Goal: Task Accomplishment & Management: Complete application form

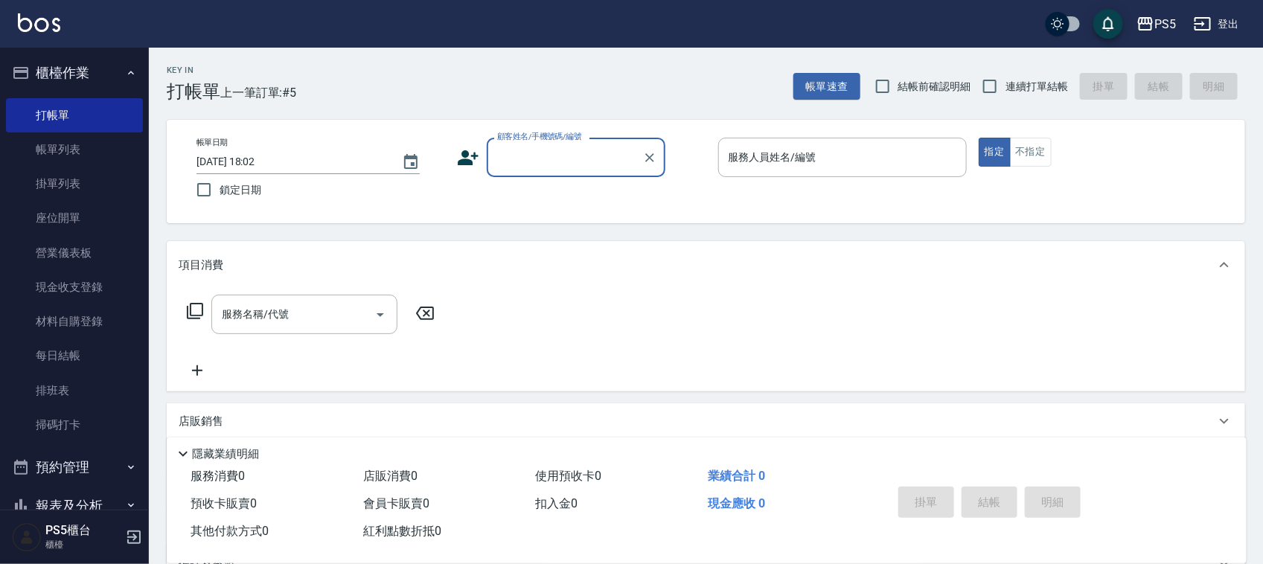
click at [563, 157] on input "顧客姓名/手機號碼/編號" at bounding box center [564, 157] width 143 height 26
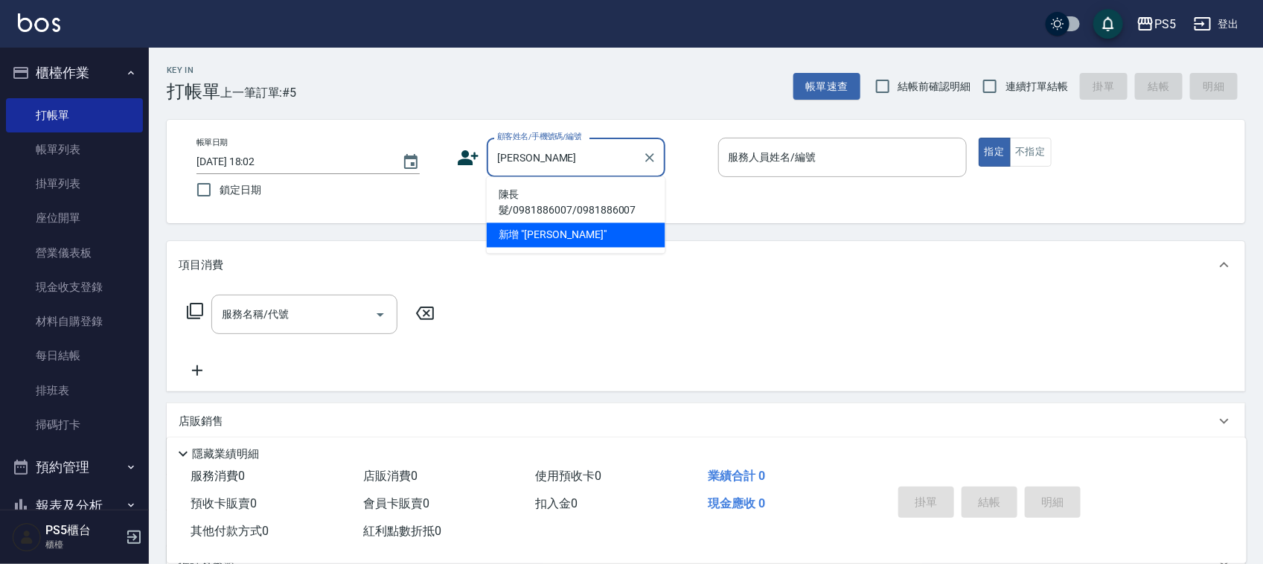
click at [555, 184] on li "陳長髮/0981886007/0981886007" at bounding box center [576, 203] width 179 height 40
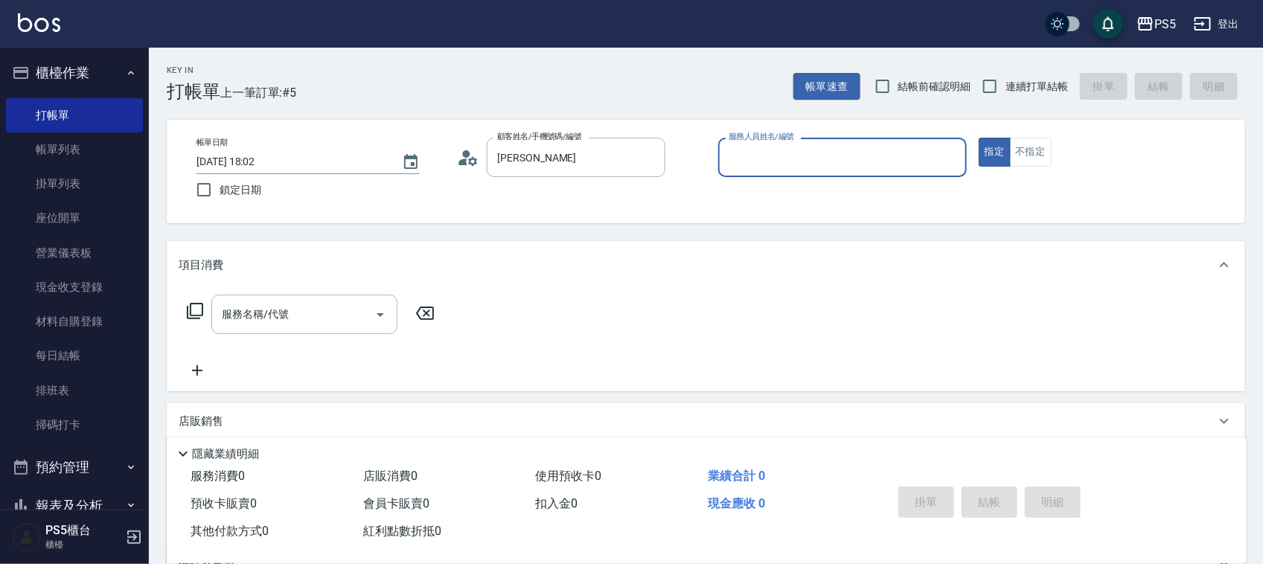
type input "陳長髮/0981886007/0981886007"
type input "J"
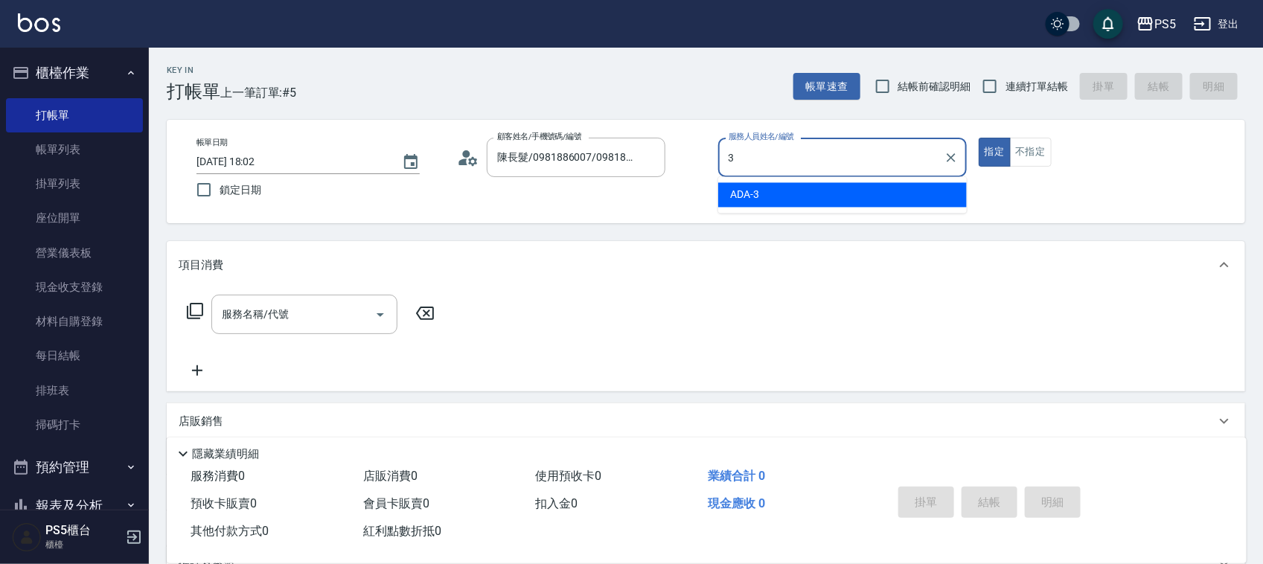
type input "ADA-3"
type button "true"
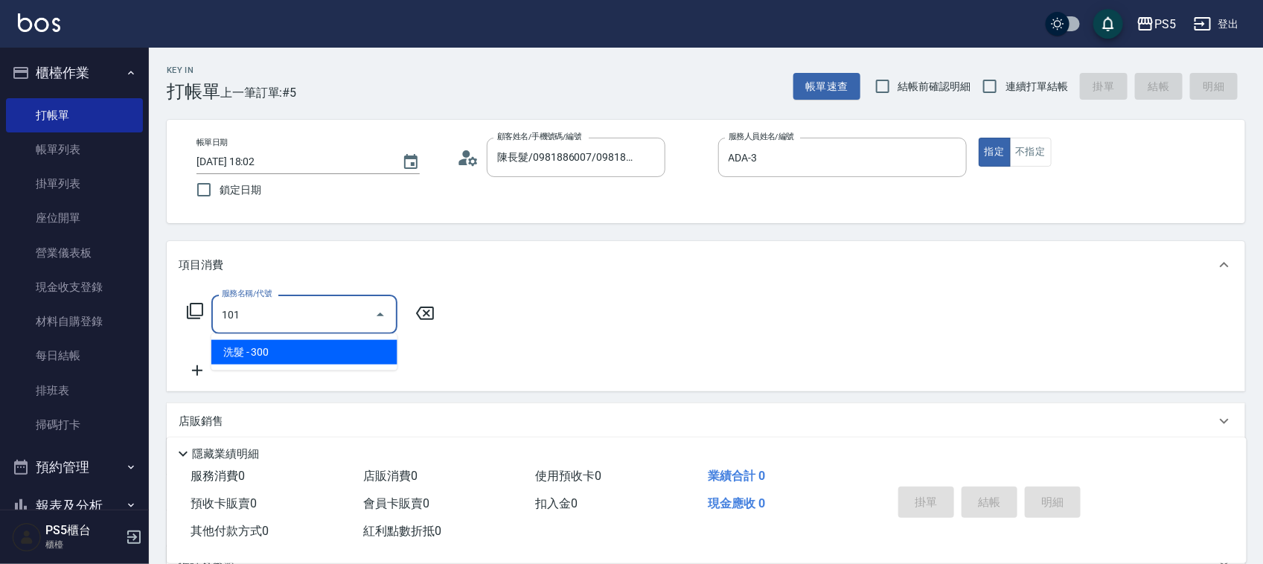
type input "洗髮(101)"
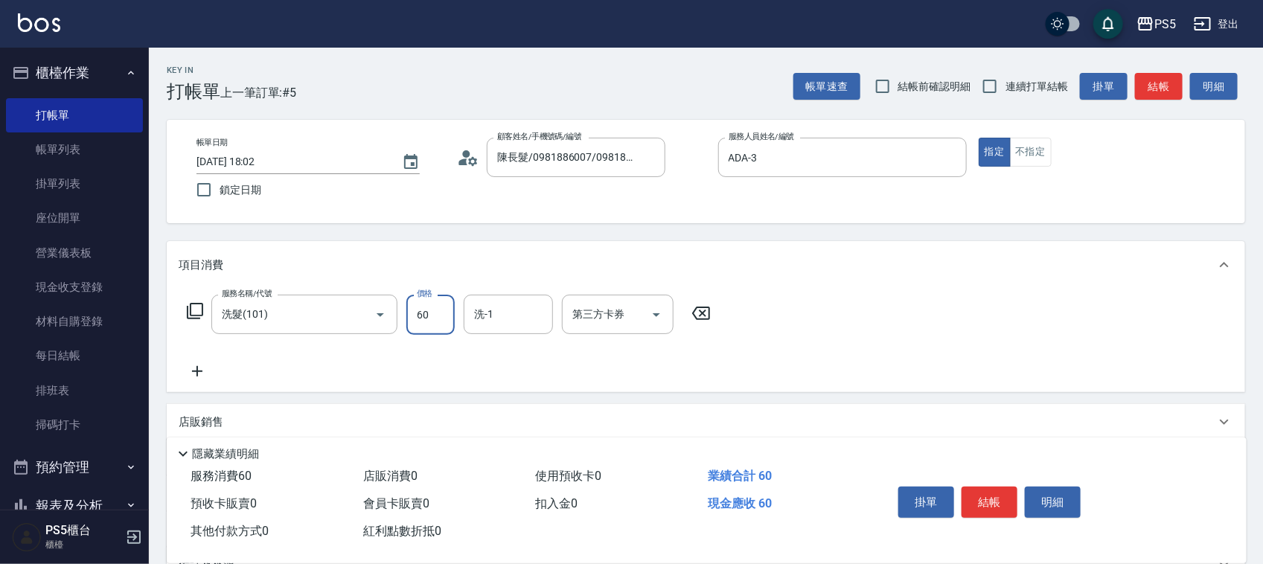
type input "600"
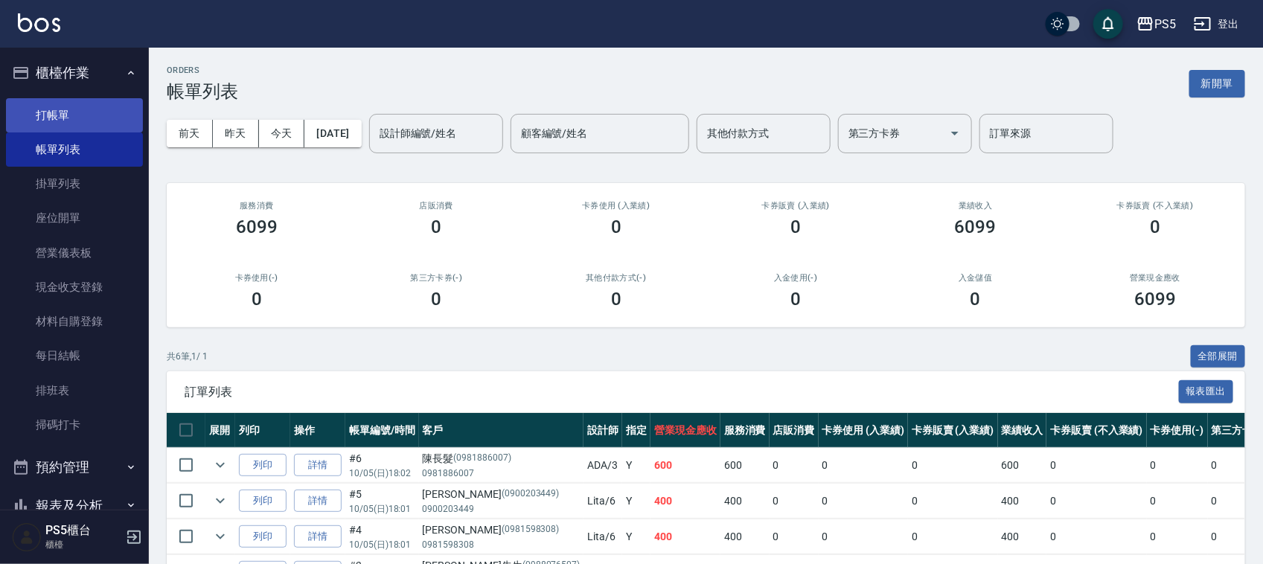
click at [68, 105] on link "打帳單" at bounding box center [74, 115] width 137 height 34
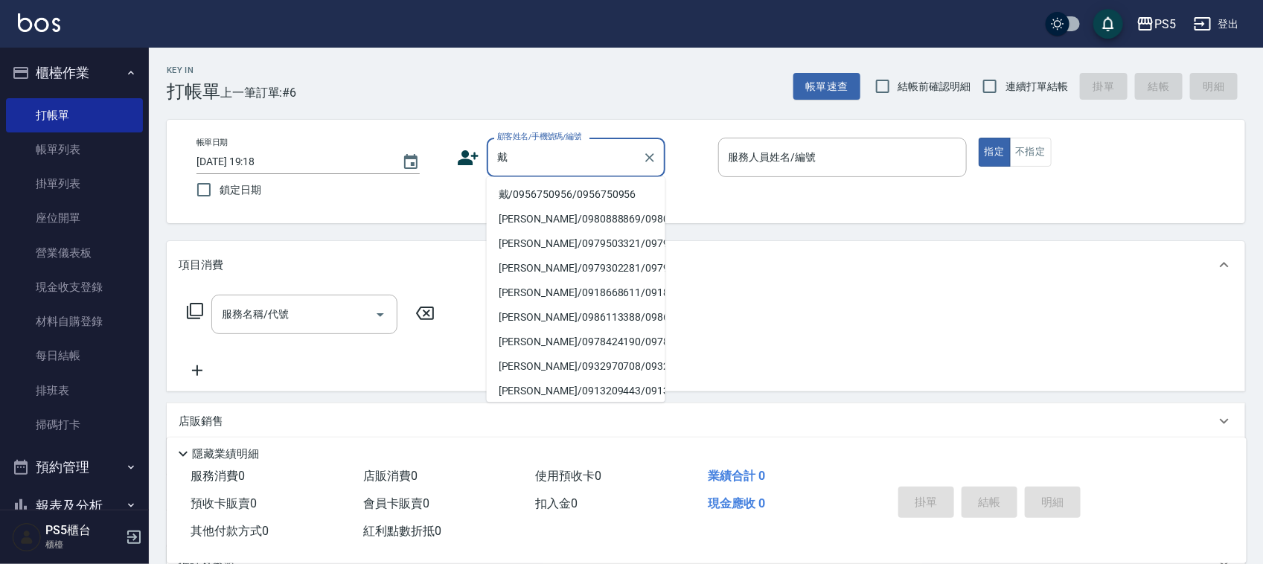
click at [554, 190] on li "戴/0956750956/0956750956" at bounding box center [576, 195] width 179 height 25
type input "戴/0956750956/0956750956"
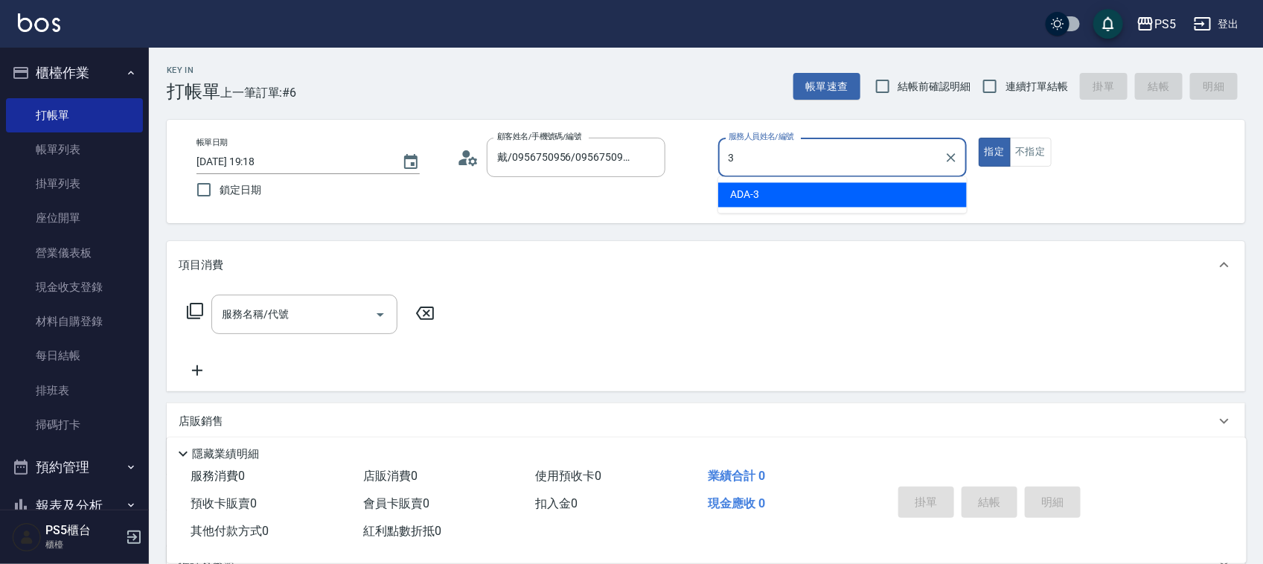
type input "ADA-3"
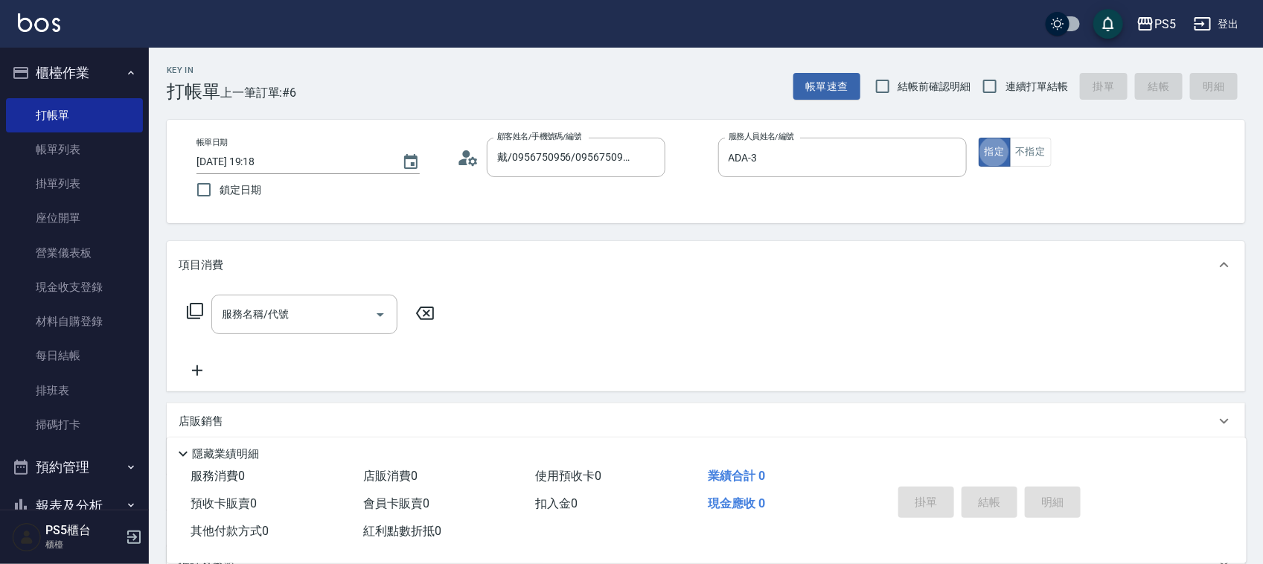
type button "true"
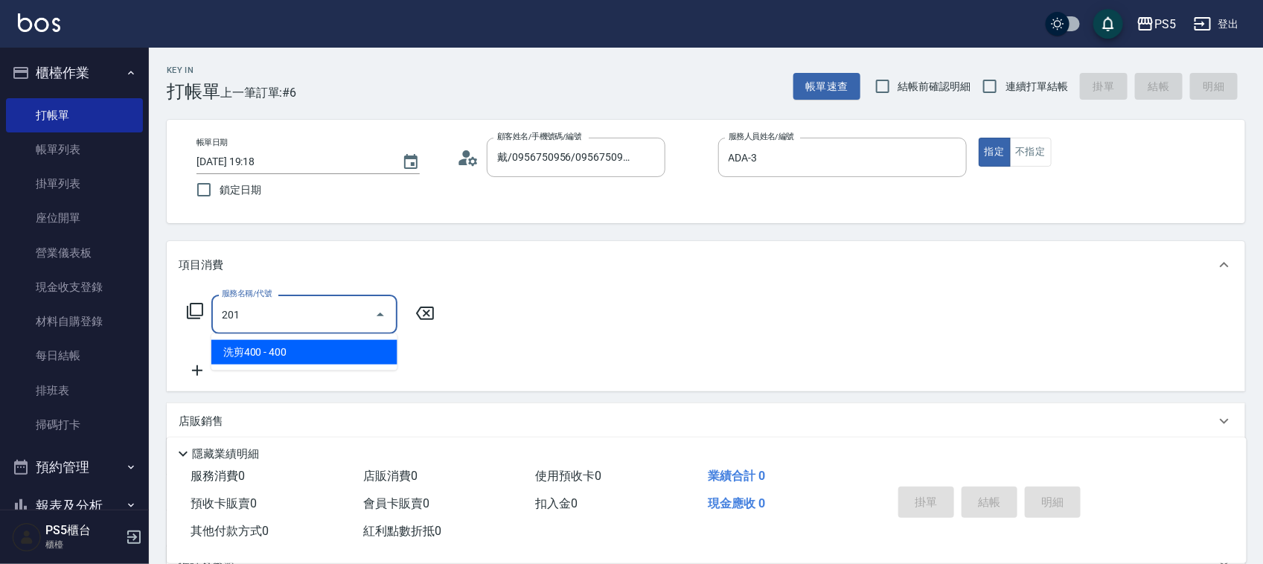
type input "洗剪400(201)"
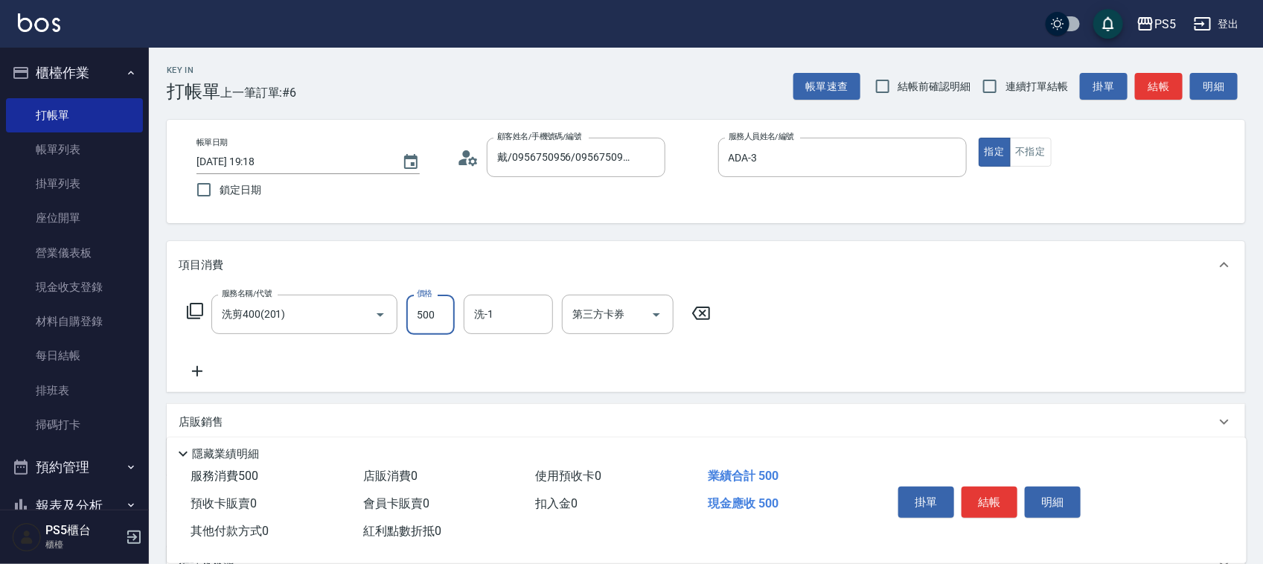
type input "500"
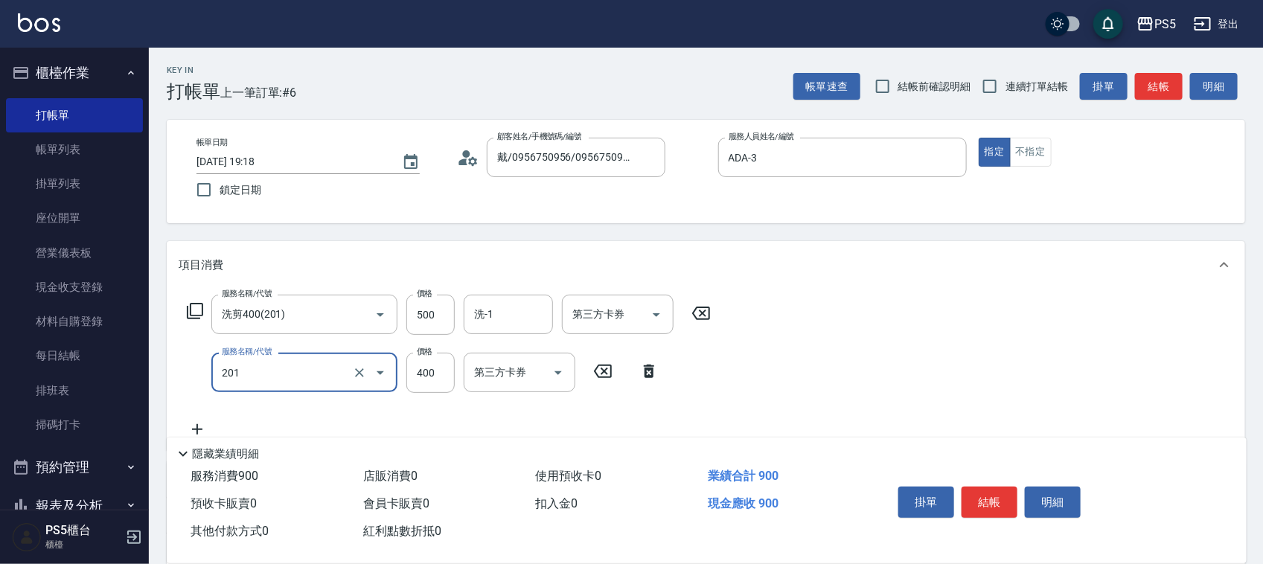
type input "洗剪400(201)"
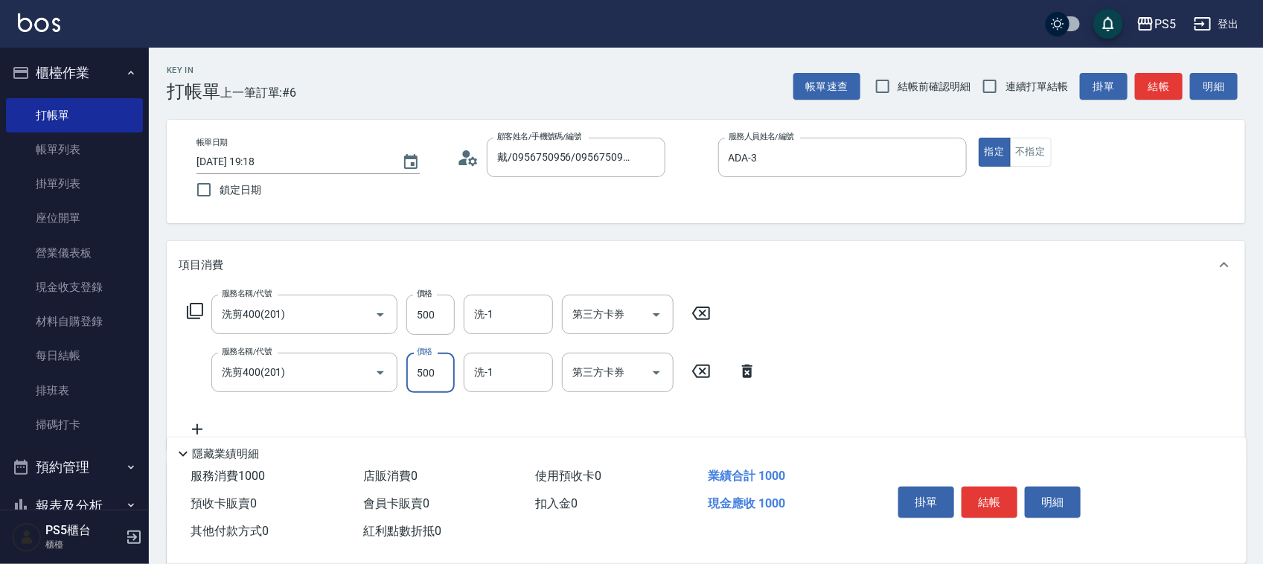
type input "500"
type input "咚咚-30"
click at [493, 320] on input "洗-1" at bounding box center [508, 314] width 76 height 26
type input "咚咚-30"
click at [968, 488] on button "結帳" at bounding box center [989, 502] width 56 height 31
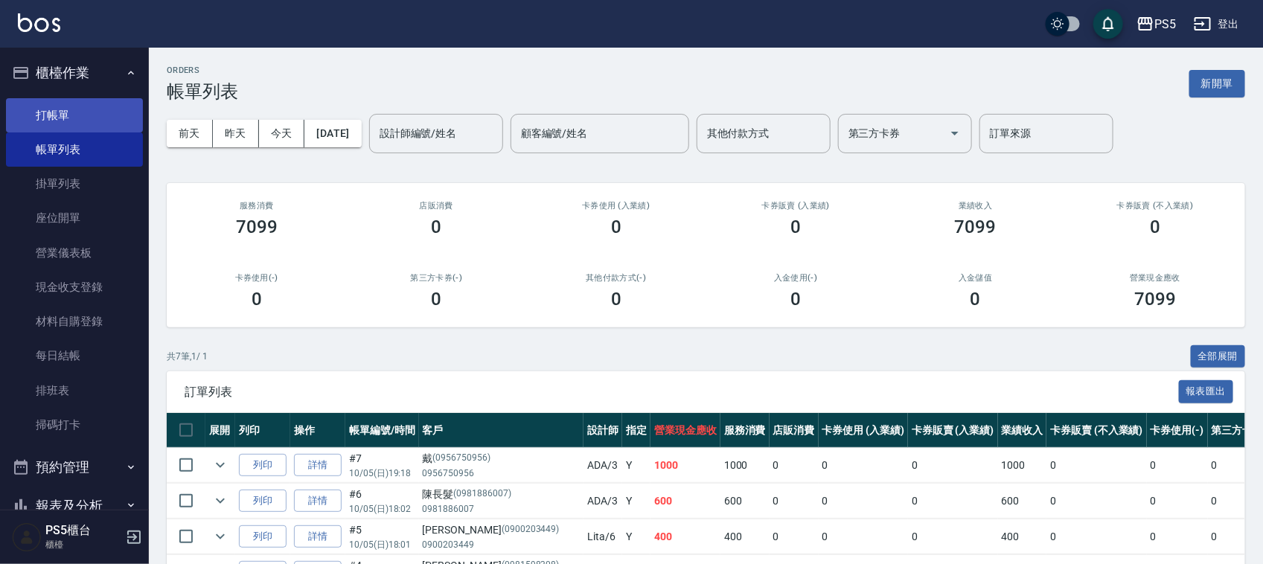
click at [76, 115] on link "打帳單" at bounding box center [74, 115] width 137 height 34
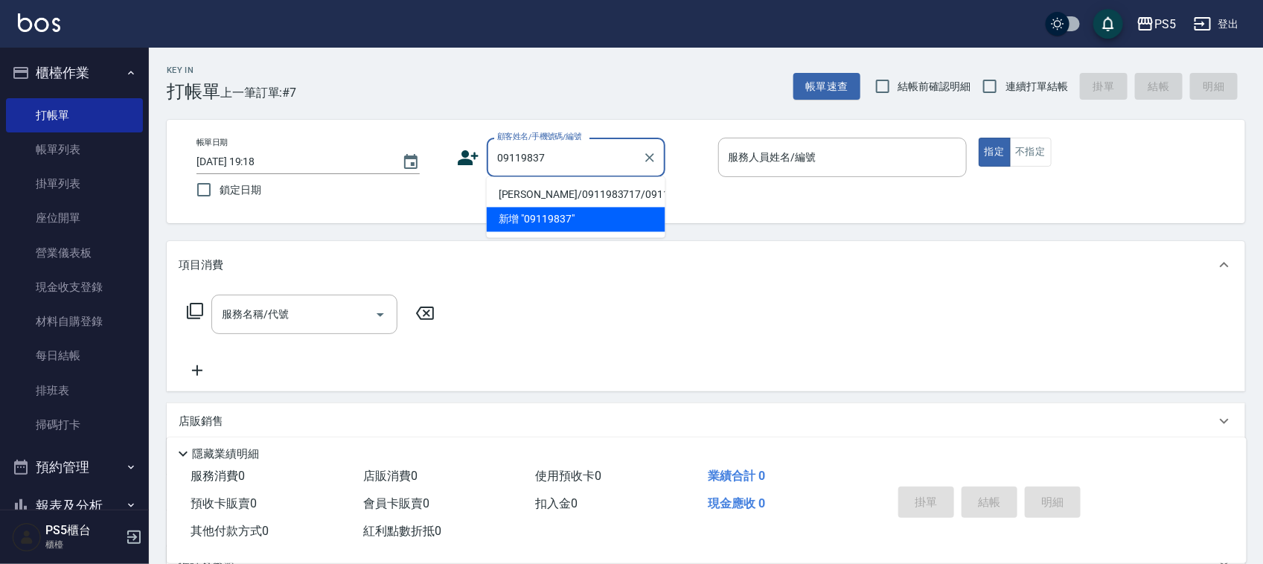
click at [563, 188] on li "[PERSON_NAME]/0911983717/0911983717" at bounding box center [576, 195] width 179 height 25
type input "[PERSON_NAME]/0911983717/0911983717"
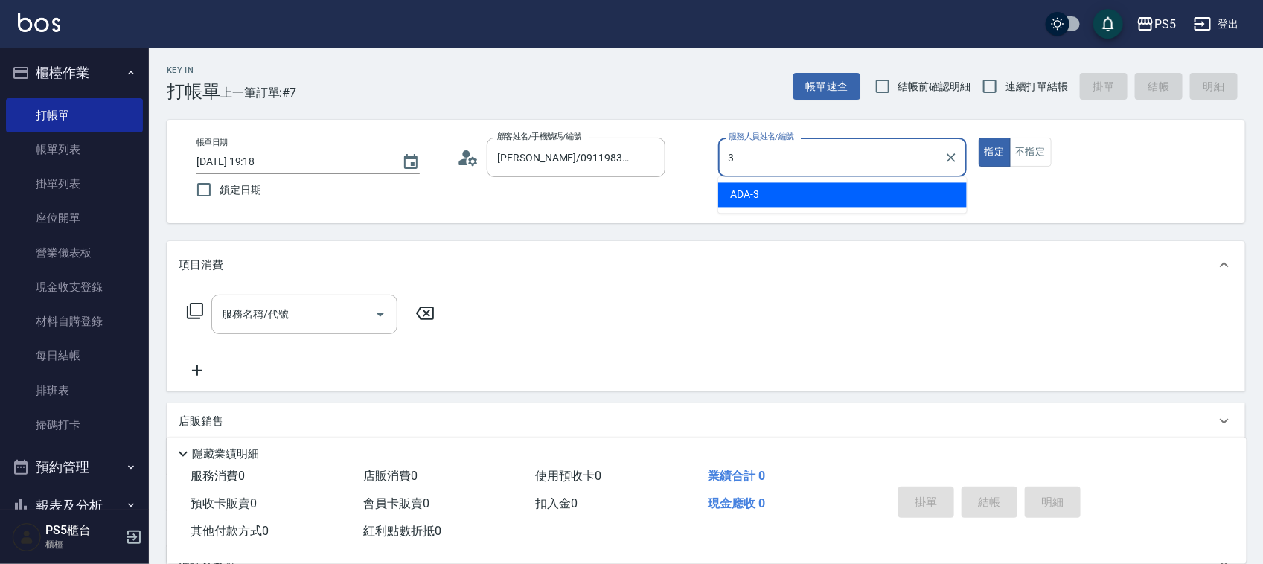
type input "ADA-3"
type button "true"
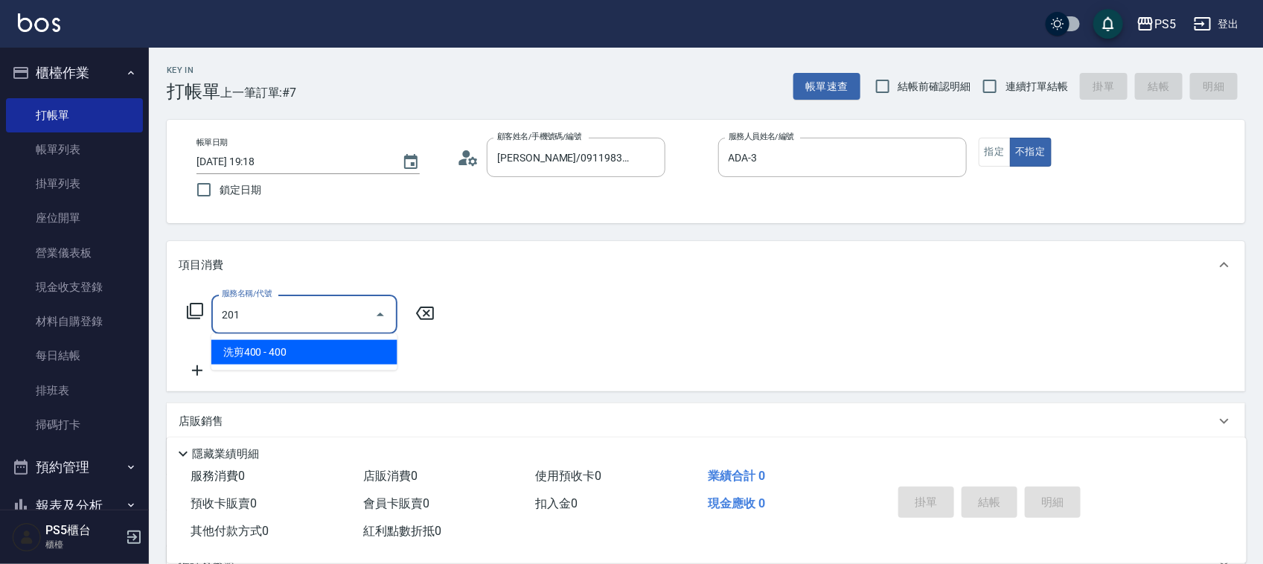
type input "洗剪400(201)"
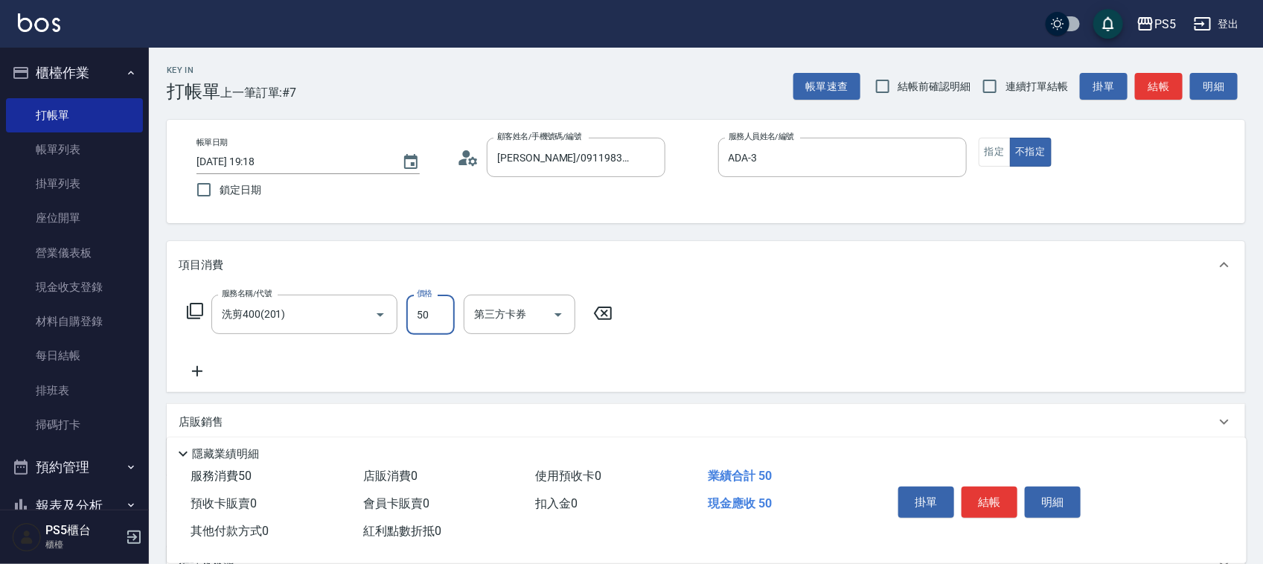
type input "500"
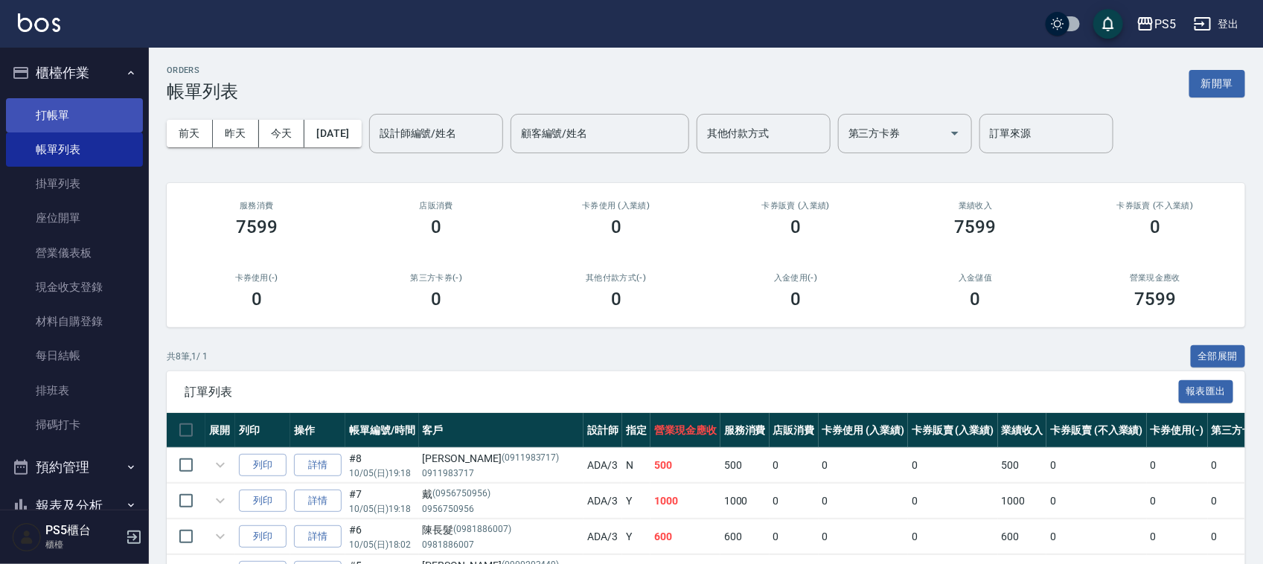
click at [80, 115] on link "打帳單" at bounding box center [74, 115] width 137 height 34
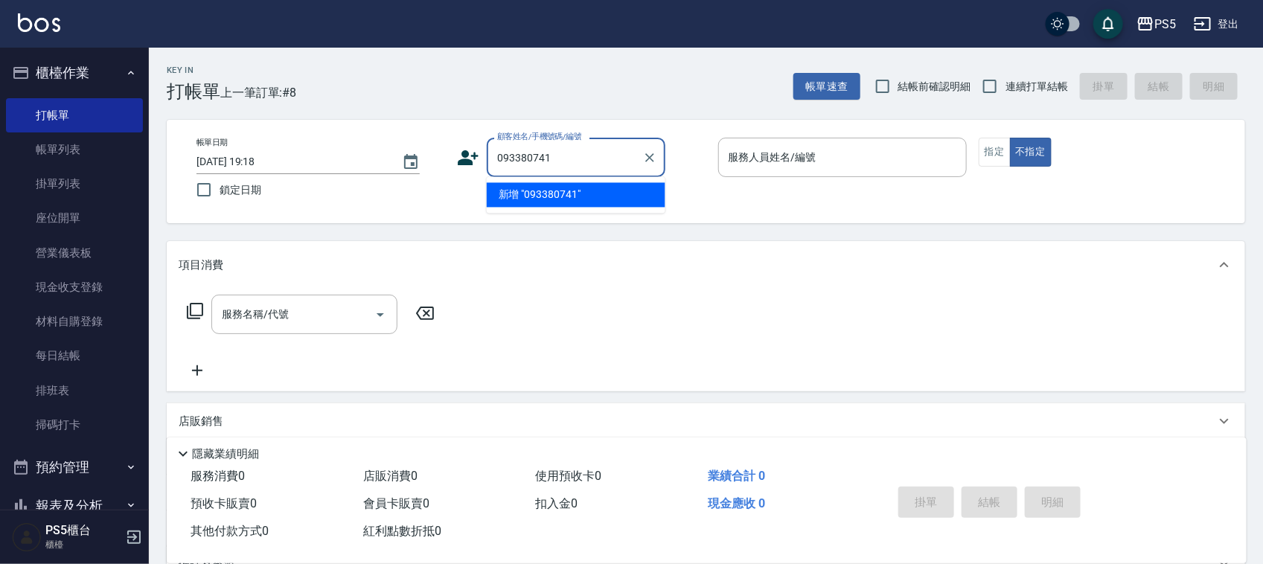
type input "0933807415"
drag, startPoint x: 571, startPoint y: 141, endPoint x: 460, endPoint y: 179, distance: 117.6
click at [460, 179] on div "帳單日期 [DATE] 19:18 鎖定日期 顧客姓名/手機號碼/編號 0933807415 顧客姓名/手機號碼/編號 服務人員姓名/編號 服務人員姓名/編號…" at bounding box center [706, 172] width 1042 height 68
drag, startPoint x: 580, startPoint y: 157, endPoint x: 465, endPoint y: 164, distance: 115.5
click at [463, 162] on div "顧客姓名/手機號碼/編號 0933807415 顧客姓名/手機號碼/編號" at bounding box center [581, 157] width 249 height 39
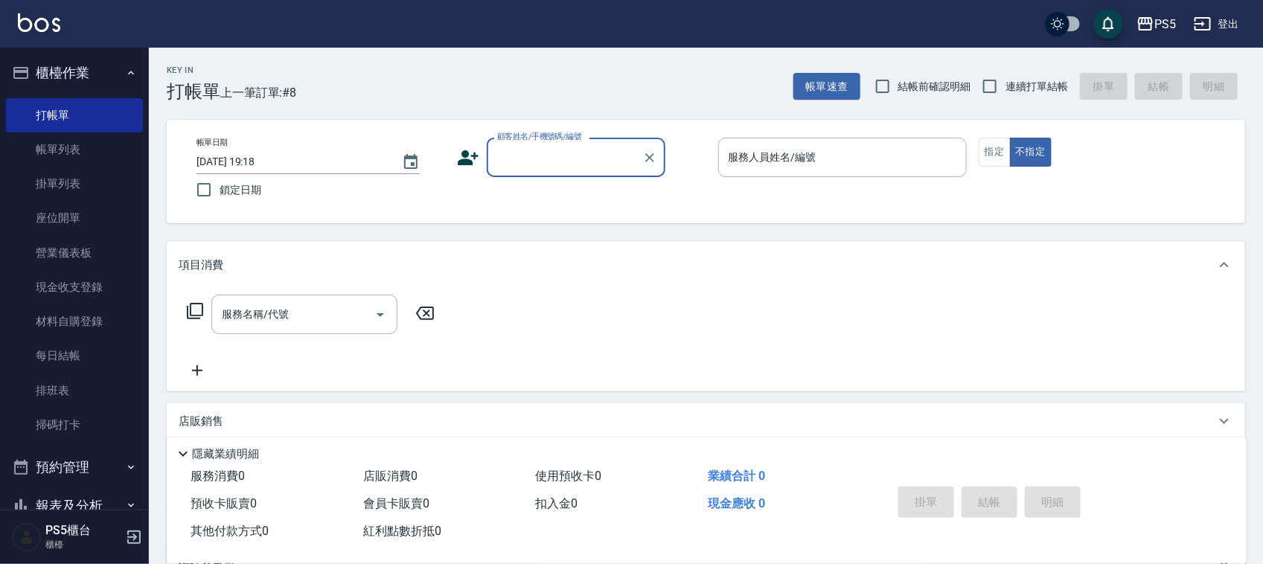
click at [467, 150] on icon at bounding box center [468, 158] width 22 height 22
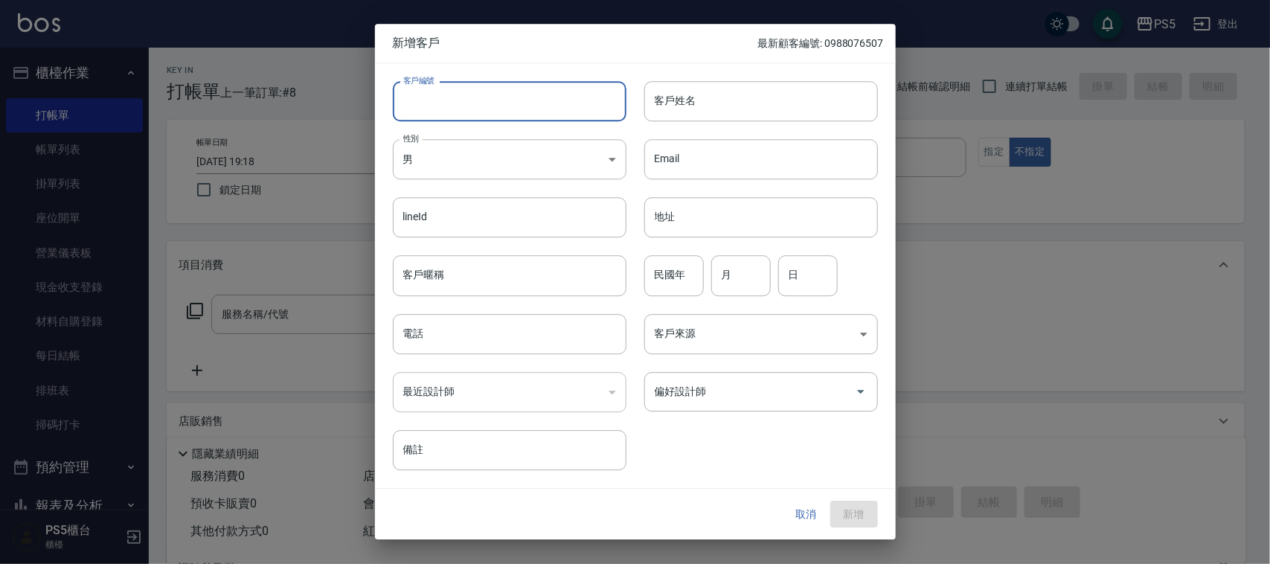
click at [470, 103] on input "客戶編號" at bounding box center [510, 101] width 234 height 40
paste input "0933807415"
type input "0933807415"
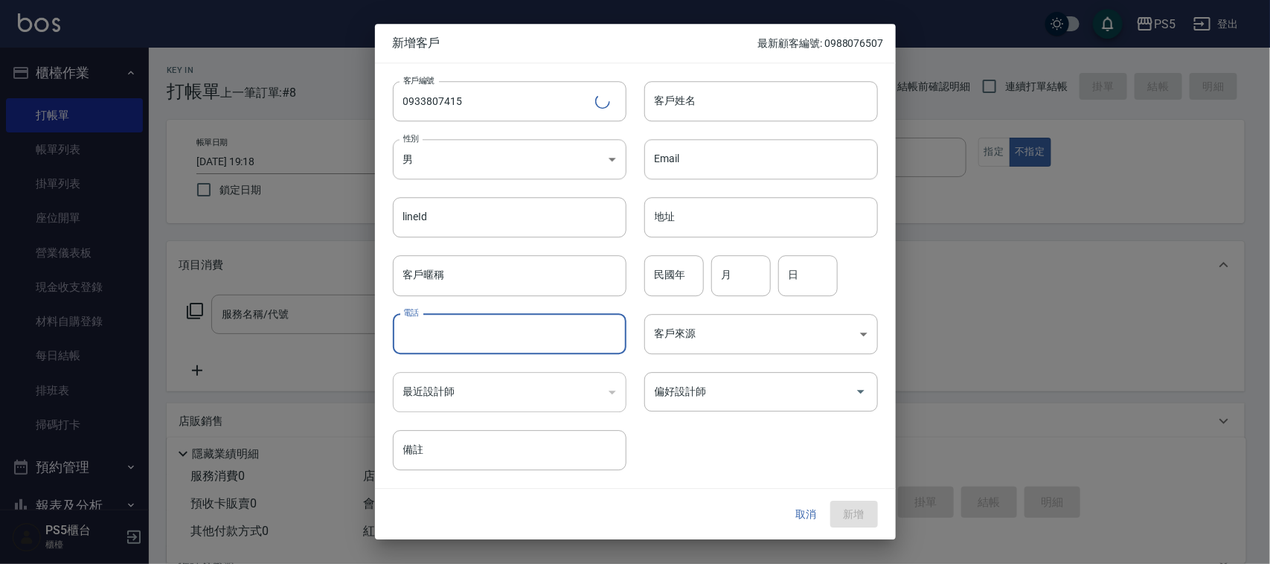
click at [476, 333] on input "電話" at bounding box center [510, 334] width 234 height 40
paste input "0933807415"
type input "0933807415"
click at [463, 170] on body "PS5 登出 櫃檯作業 打帳單 帳單列表 掛單列表 座位開單 營業儀表板 現金收支登錄 材料自購登錄 每日結帳 排班表 掃碼打卡 預約管理 預約管理 單日預約…" at bounding box center [635, 362] width 1270 height 724
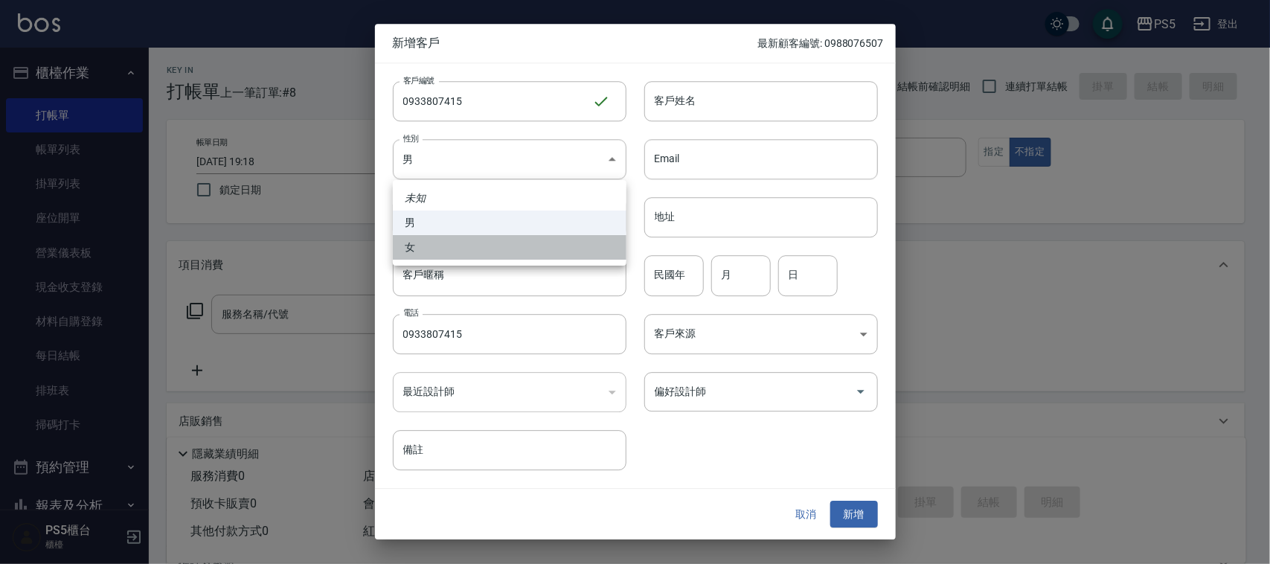
click at [454, 240] on li "女" at bounding box center [510, 247] width 234 height 25
type input "[DEMOGRAPHIC_DATA]"
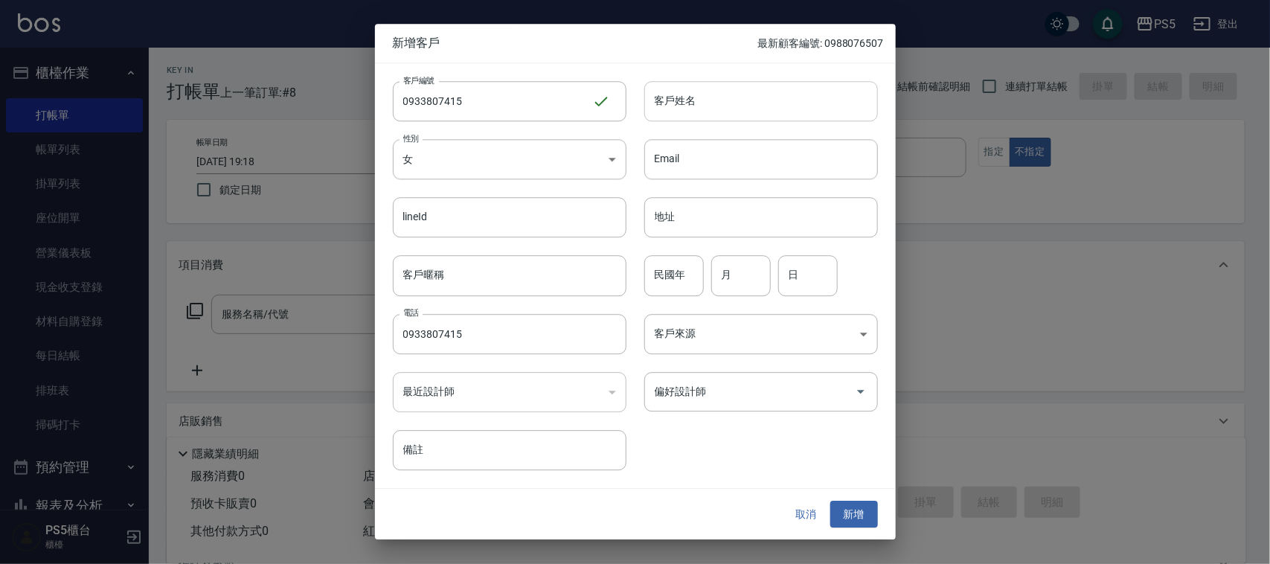
click at [667, 108] on input "客戶姓名" at bounding box center [761, 101] width 234 height 40
type input "劉"
click at [733, 260] on input "月" at bounding box center [741, 276] width 60 height 40
type input "5"
click at [823, 273] on input "日" at bounding box center [808, 276] width 60 height 40
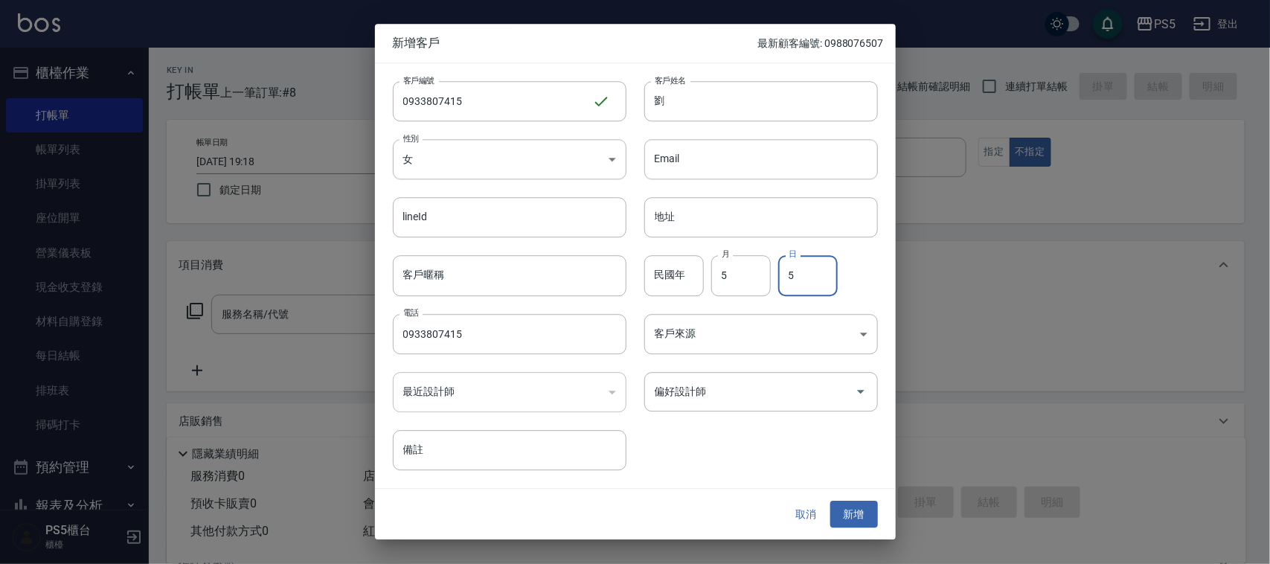
type input "5"
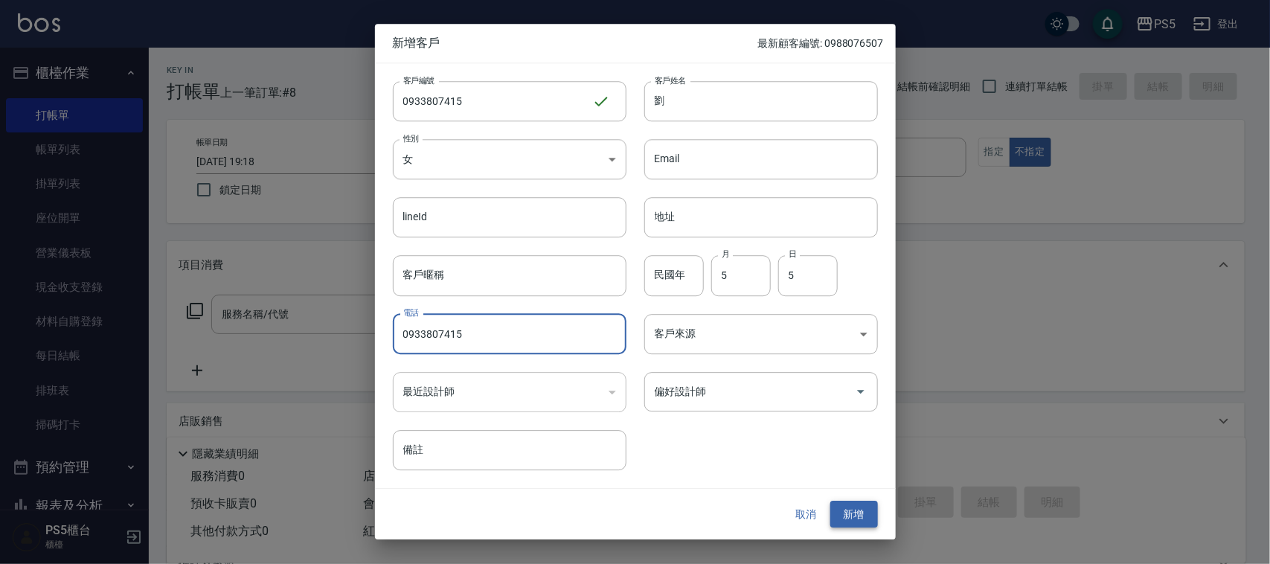
click at [864, 510] on button "新增" at bounding box center [854, 515] width 48 height 28
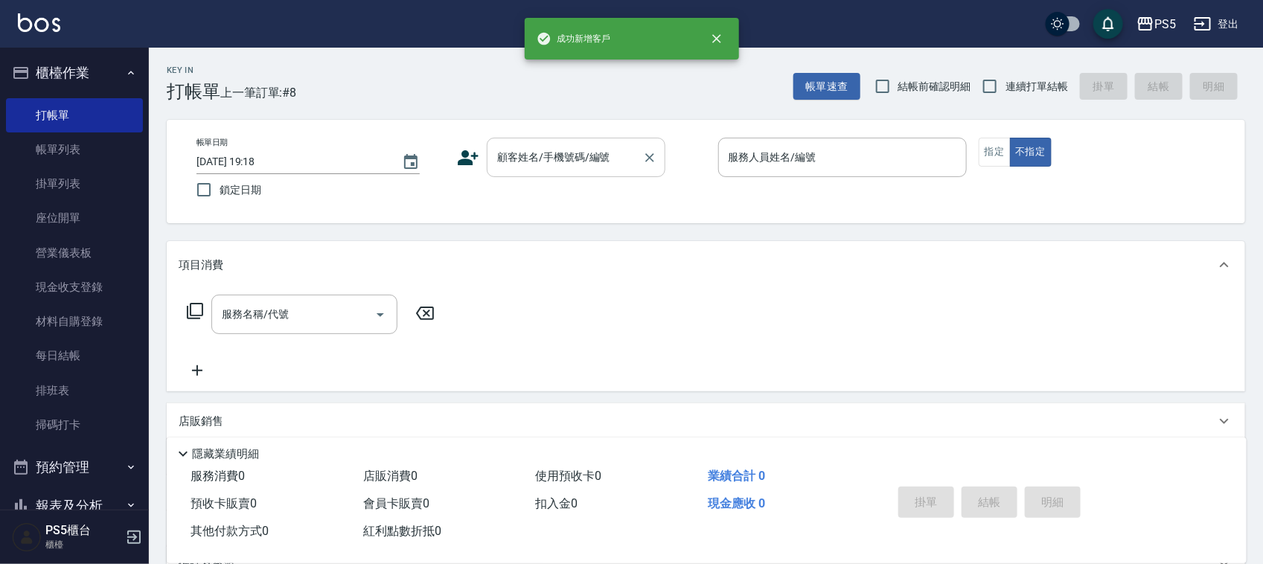
click at [569, 164] on input "顧客姓名/手機號碼/編號" at bounding box center [564, 157] width 143 height 26
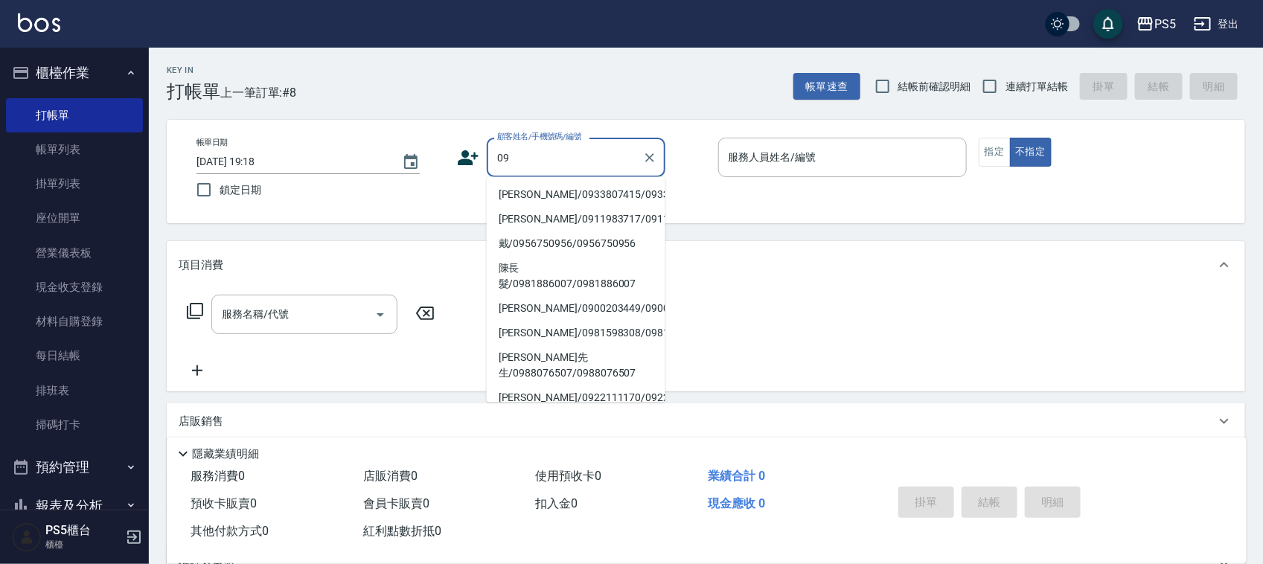
click at [563, 188] on li "[PERSON_NAME]/0933807415/0933807415" at bounding box center [576, 195] width 179 height 25
type input "[PERSON_NAME]/0933807415/0933807415"
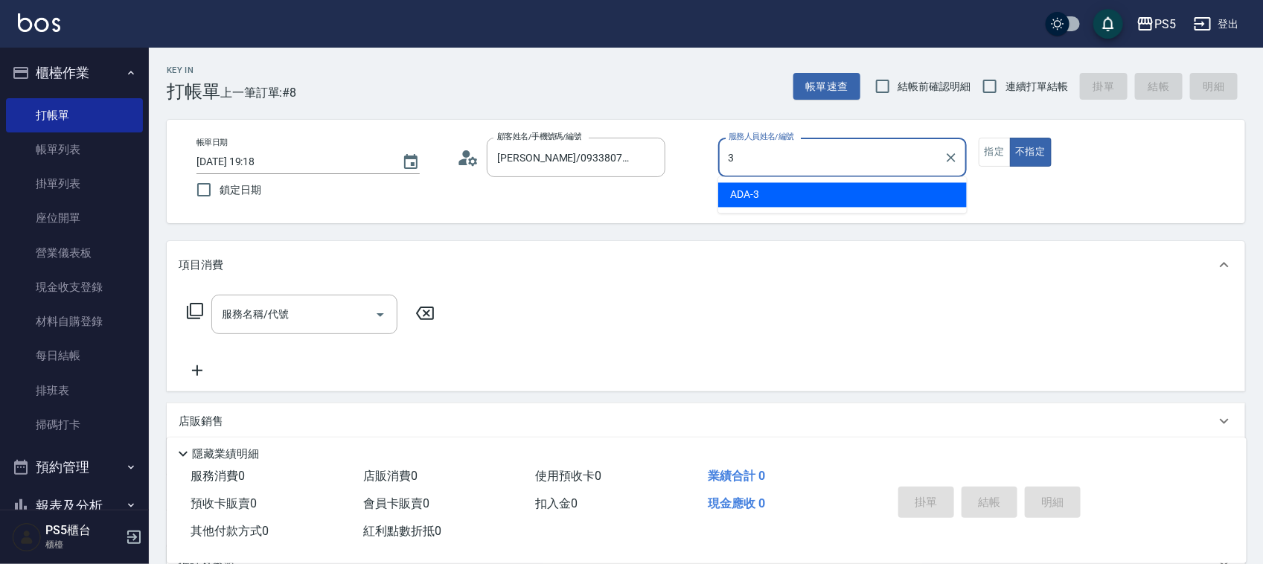
type input "ADA-3"
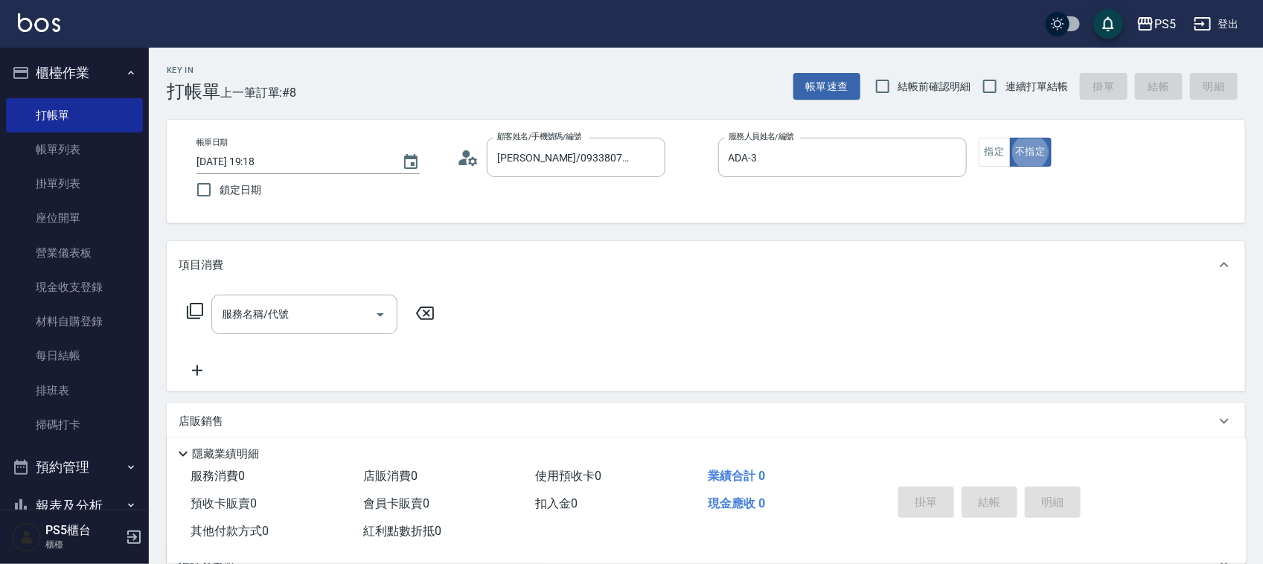
type button "false"
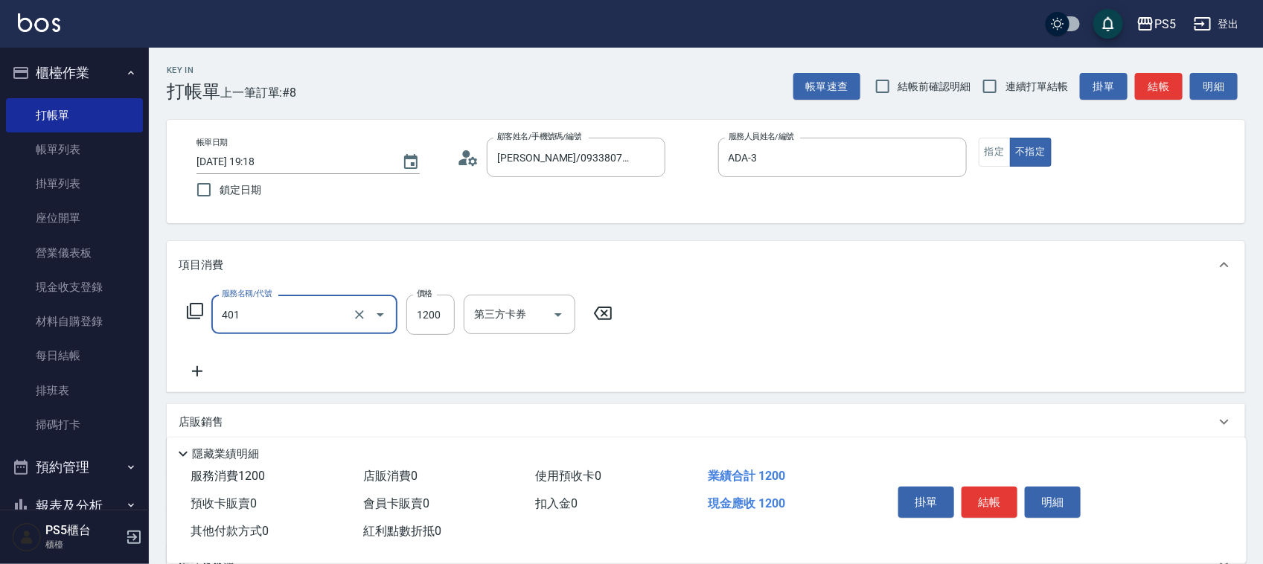
type input "基本染髮(401)"
type input "2000"
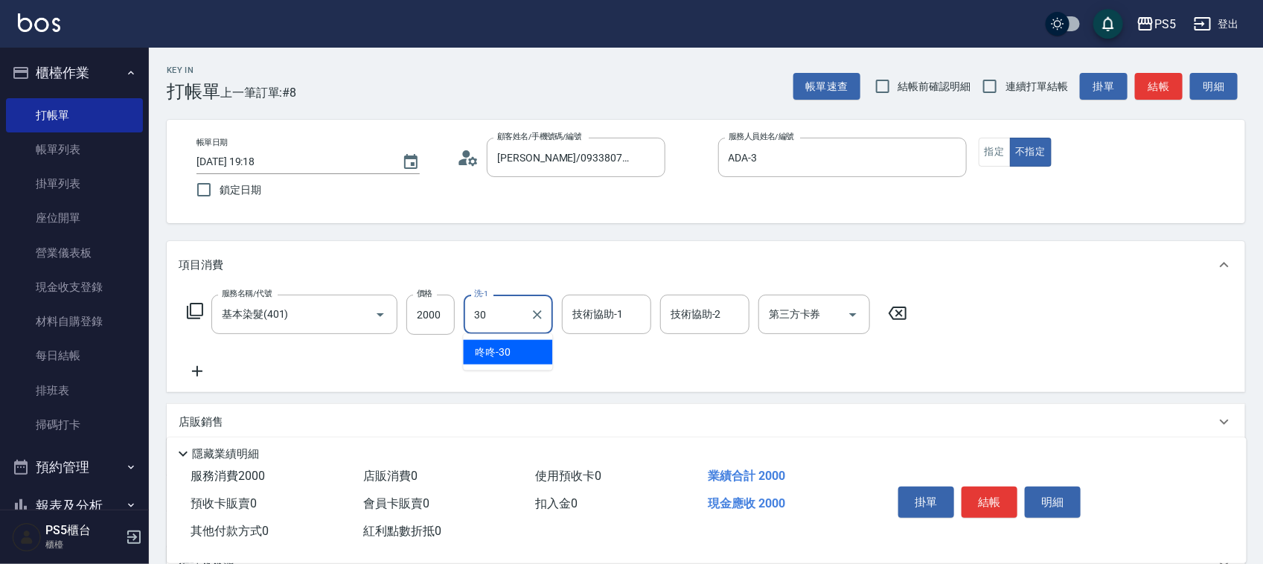
type input "咚咚-30"
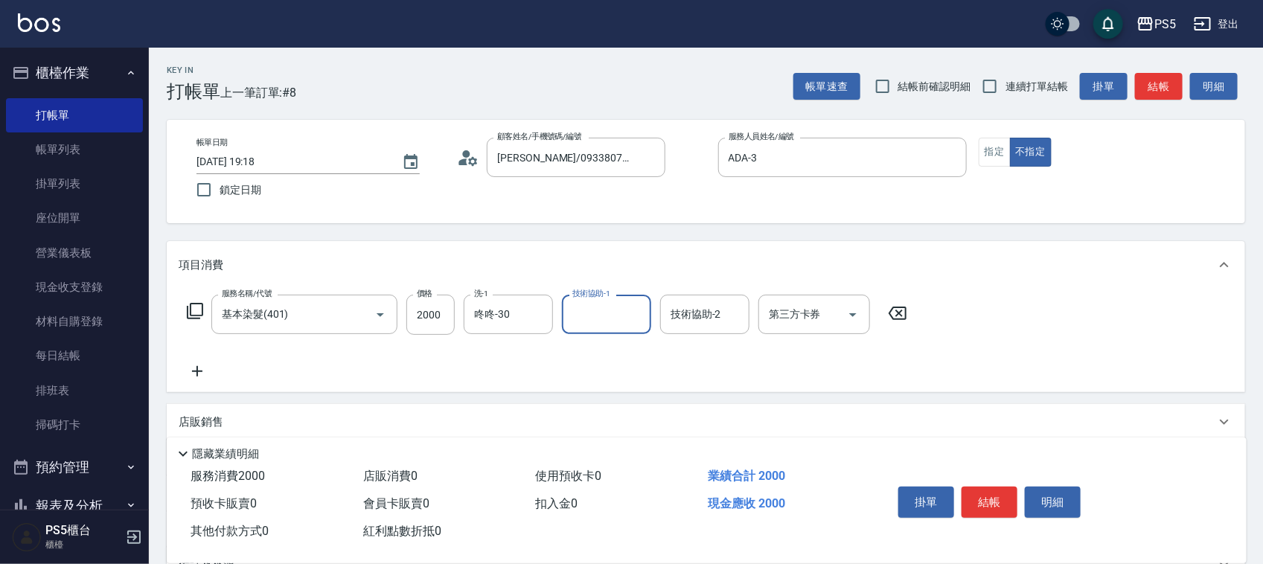
click at [649, 214] on div "帳單日期 [DATE] 19:18 鎖定日期 顧客姓名/手機號碼/編號 [PERSON_NAME]/0933807415/0933807415 顧客姓名/手機…" at bounding box center [706, 171] width 1078 height 103
click at [990, 487] on button "結帳" at bounding box center [989, 502] width 56 height 31
